Goal: Task Accomplishment & Management: Manage account settings

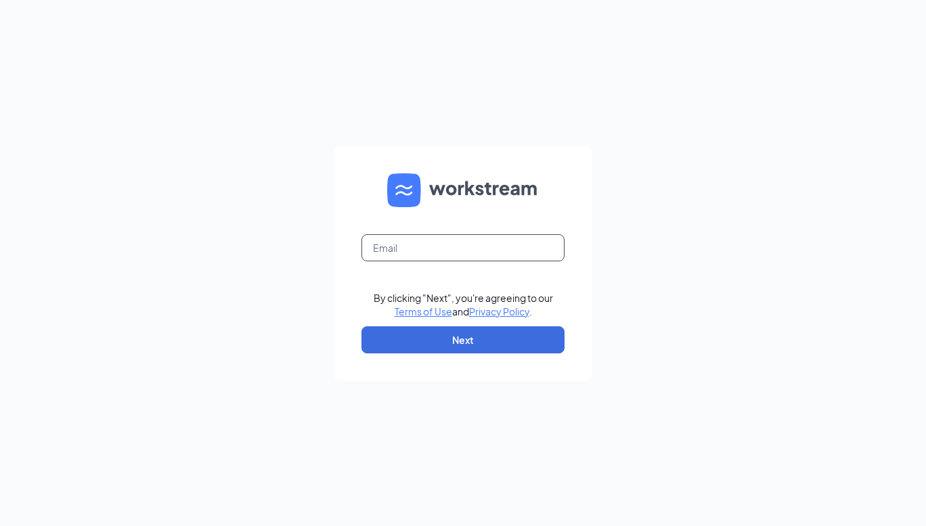
click at [469, 254] on input "text" at bounding box center [463, 247] width 203 height 27
type input "[EMAIL_ADDRESS][DOMAIN_NAME]"
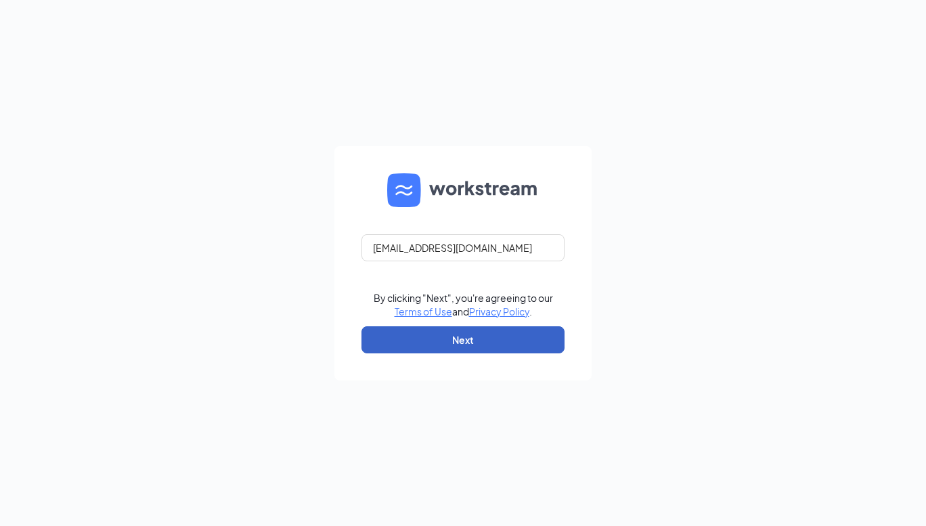
click at [442, 347] on button "Next" at bounding box center [463, 339] width 203 height 27
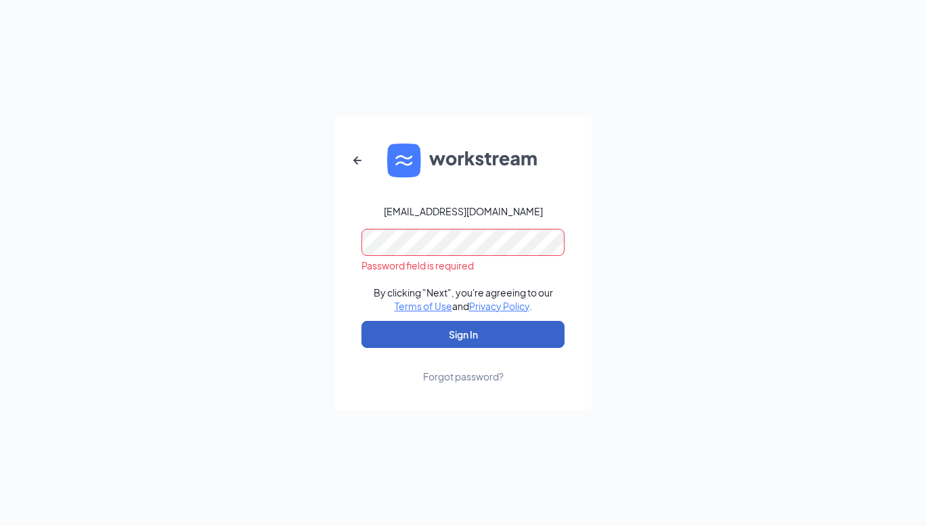
click at [485, 331] on button "Sign In" at bounding box center [463, 334] width 203 height 27
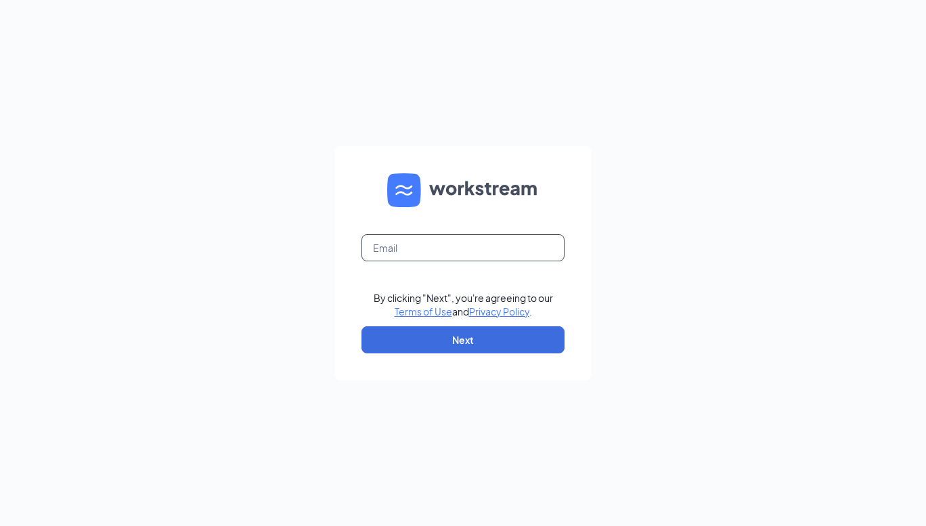
click at [462, 252] on input "text" at bounding box center [463, 247] width 203 height 27
type input "A"
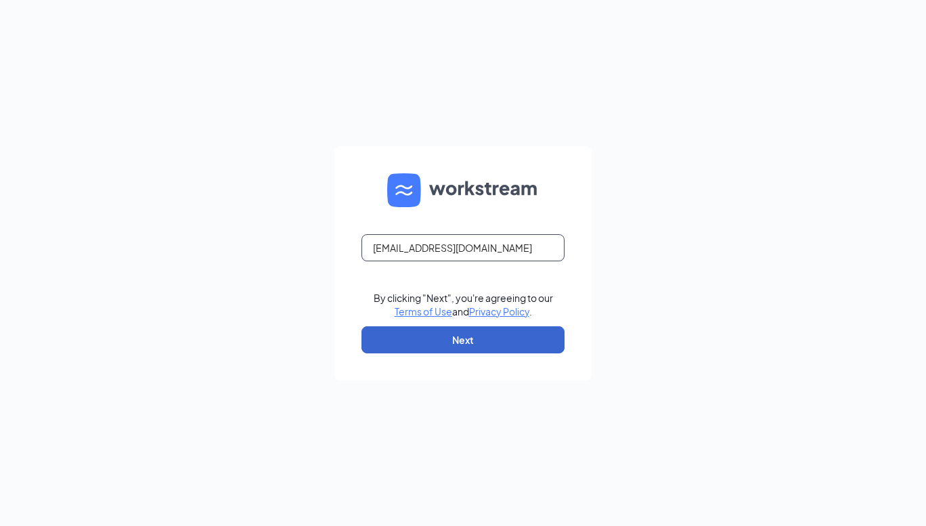
type input "Ambrosia.winfrey@brightc.net"
click at [520, 331] on button "Next" at bounding box center [463, 339] width 203 height 27
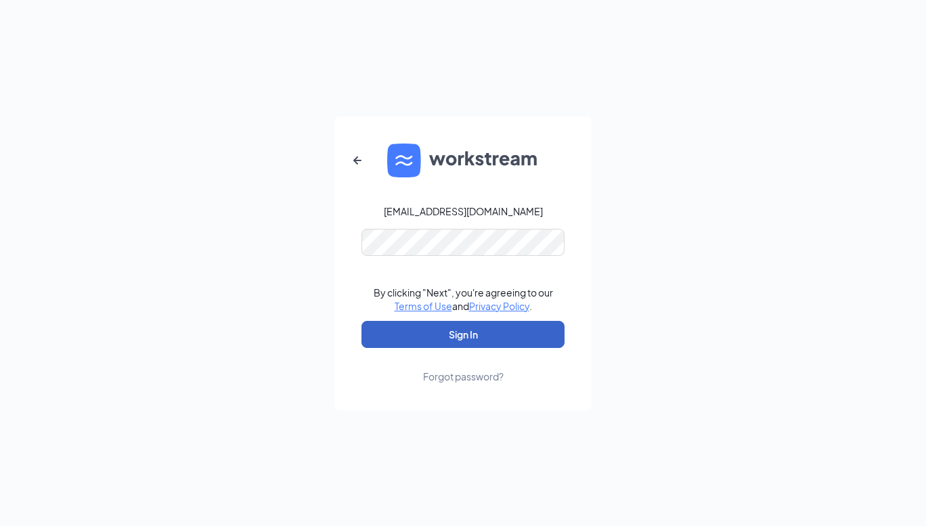
click at [525, 329] on button "Sign In" at bounding box center [463, 334] width 203 height 27
click at [473, 335] on button "Sign In" at bounding box center [463, 334] width 203 height 27
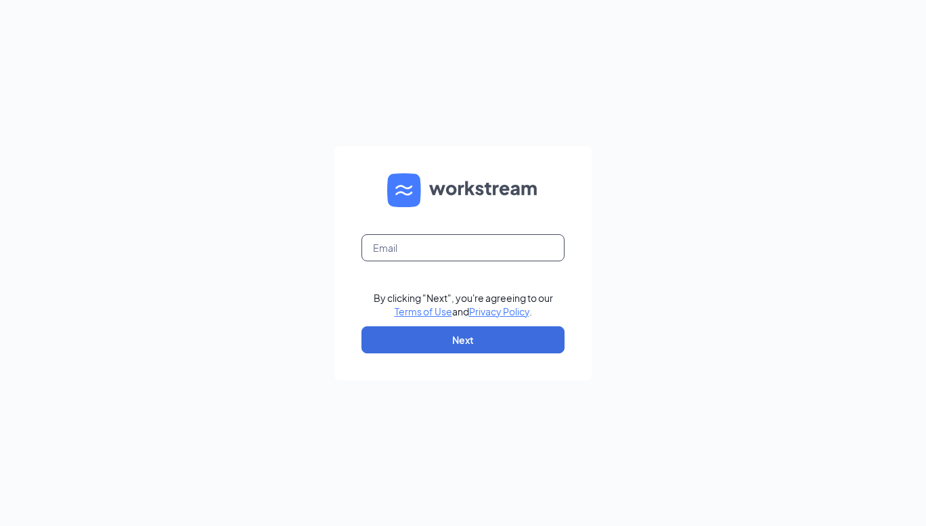
click at [498, 241] on input "text" at bounding box center [463, 247] width 203 height 27
paste input "[EMAIL_ADDRESS][DOMAIN_NAME]"
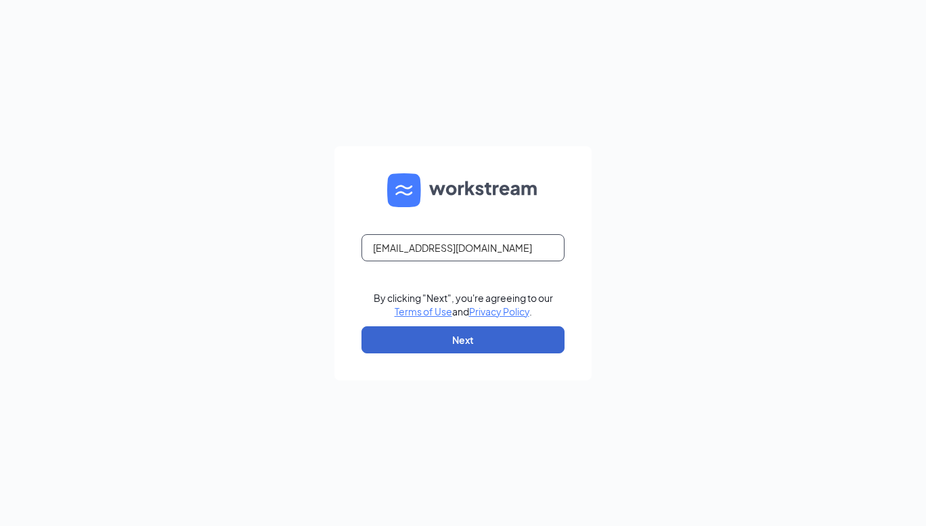
type input "[EMAIL_ADDRESS][DOMAIN_NAME]"
click at [515, 331] on button "Next" at bounding box center [463, 339] width 203 height 27
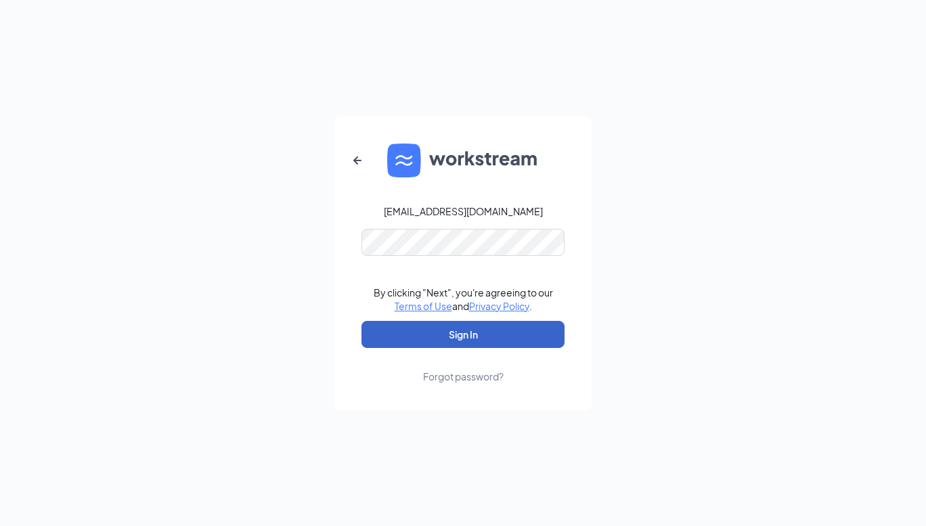
click at [539, 328] on button "Sign In" at bounding box center [463, 334] width 203 height 27
